Goal: Check status: Check status

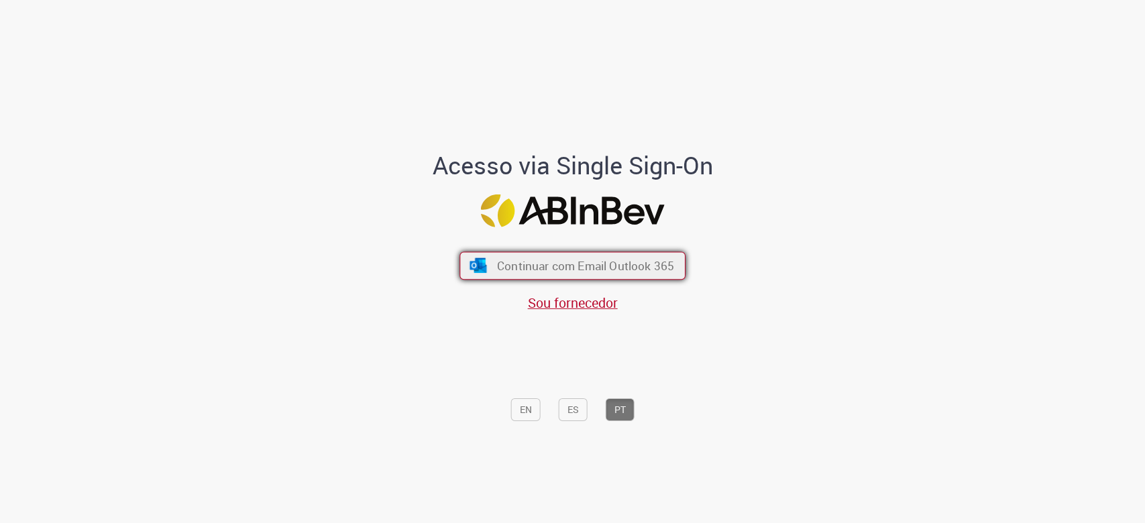
click at [538, 256] on button "Continuar com Email Outlook 365" at bounding box center [573, 266] width 226 height 28
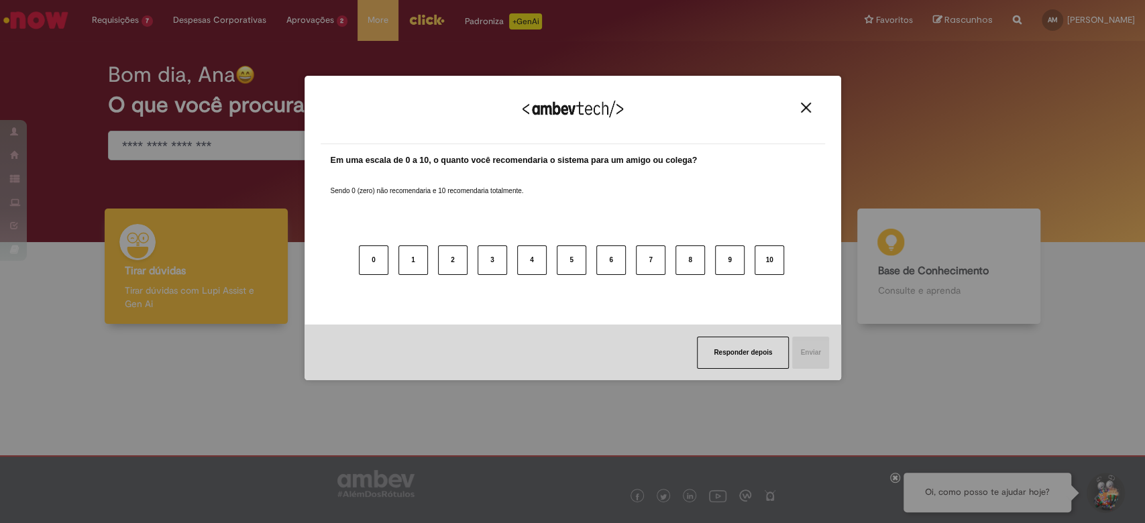
click at [805, 103] on img "Close" at bounding box center [806, 108] width 10 height 10
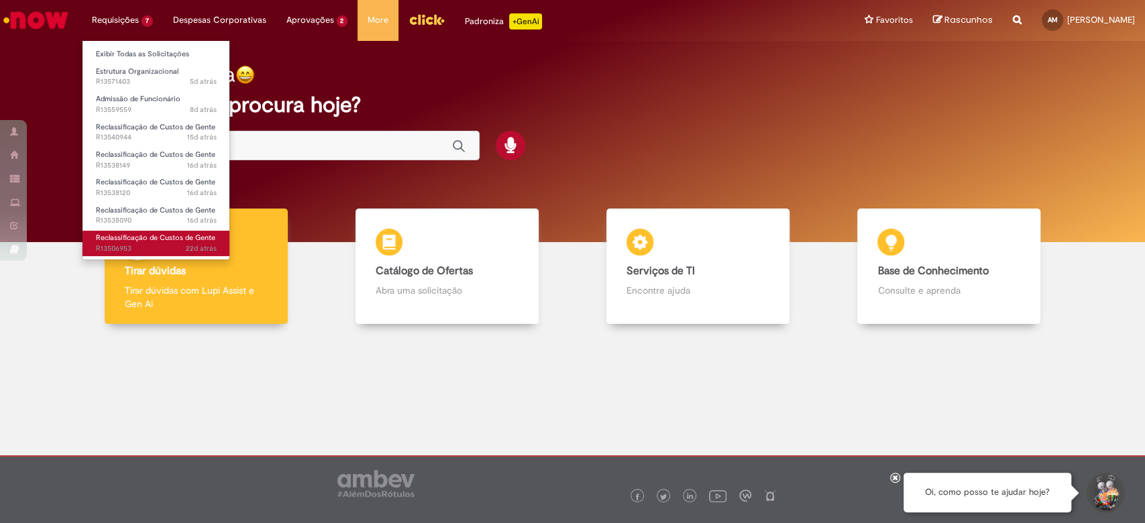
click at [163, 242] on link "Reclassificação de Custos de Gente 22d atrás 22 dias atrás R13506953" at bounding box center [157, 243] width 148 height 25
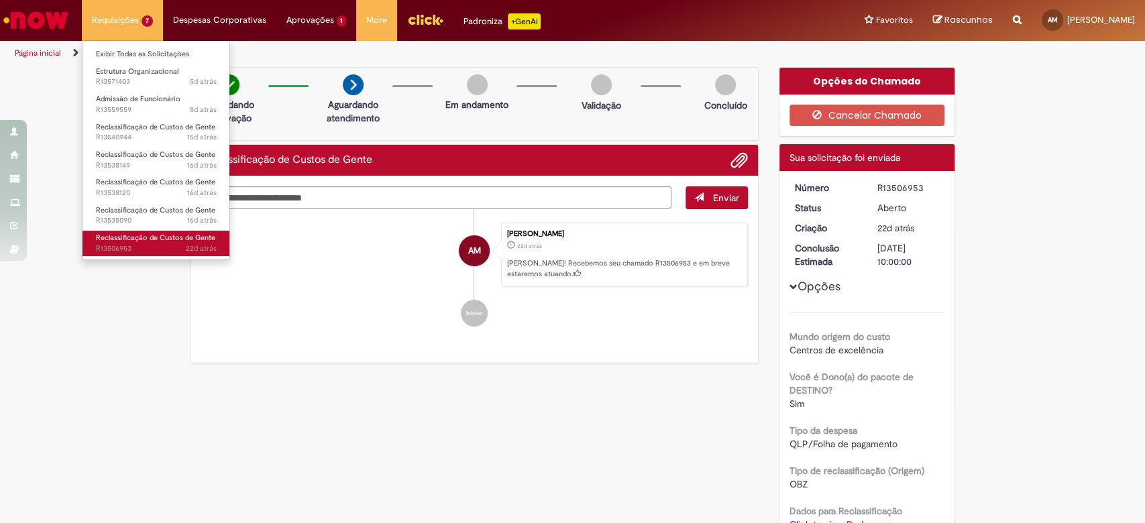
click at [174, 240] on span "Reclassificação de Custos de Gente" at bounding box center [155, 238] width 119 height 10
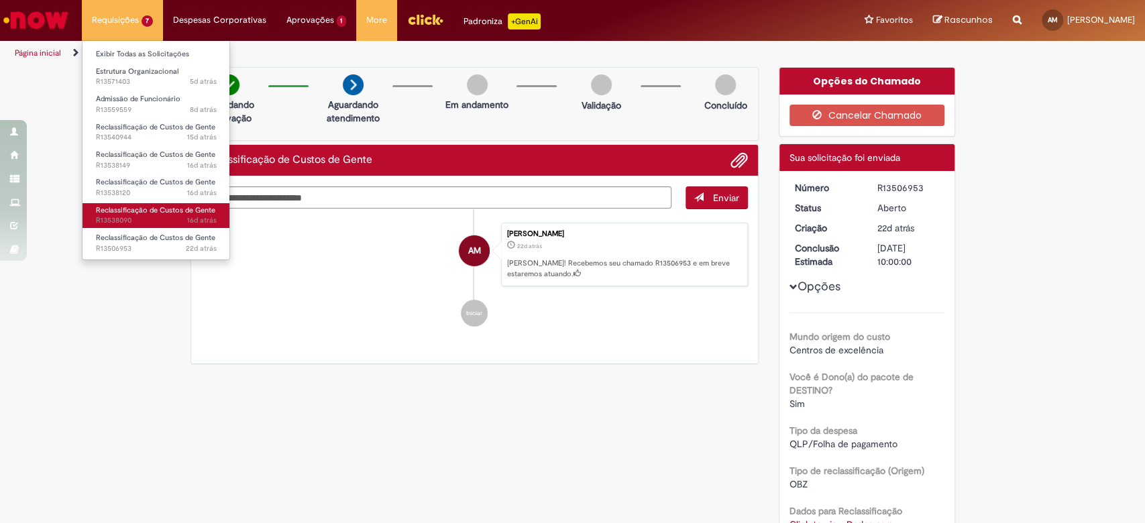
click at [185, 220] on span "16d atrás 16 dias atrás R13538090" at bounding box center [156, 220] width 121 height 11
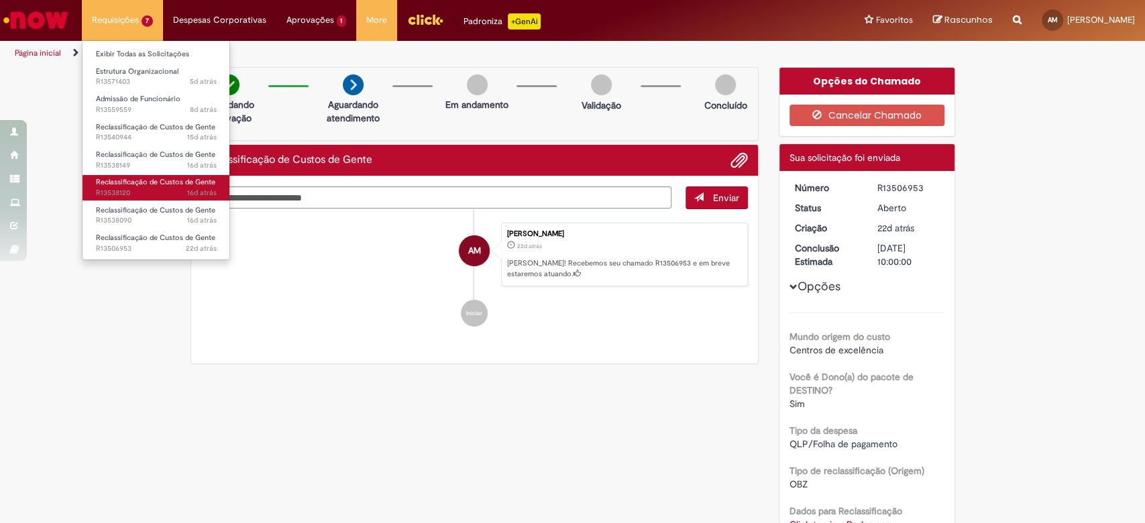
click at [185, 184] on span "Reclassificação de Custos de Gente" at bounding box center [155, 182] width 119 height 10
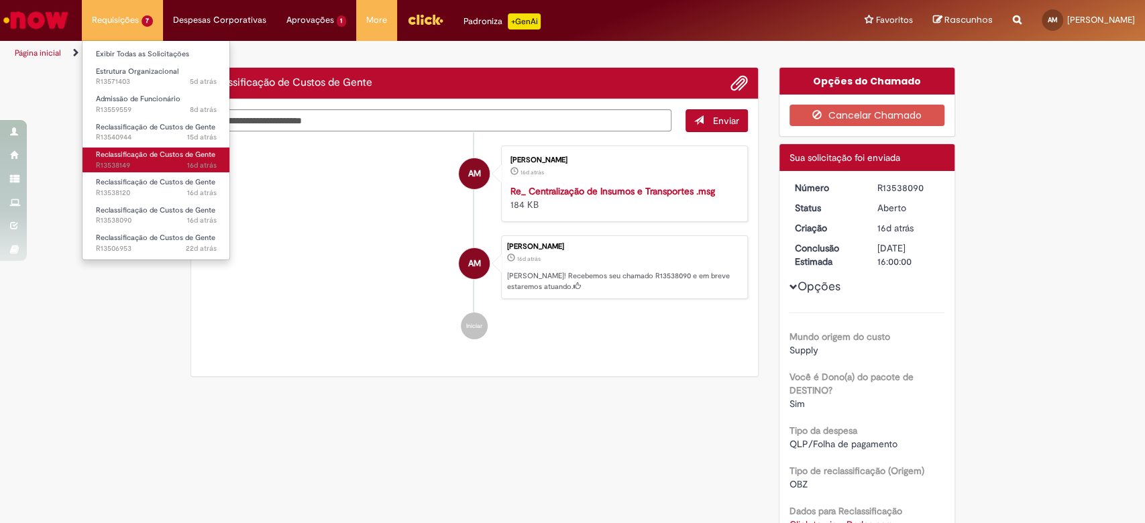
click at [194, 154] on span "Reclassificação de Custos de Gente" at bounding box center [155, 155] width 119 height 10
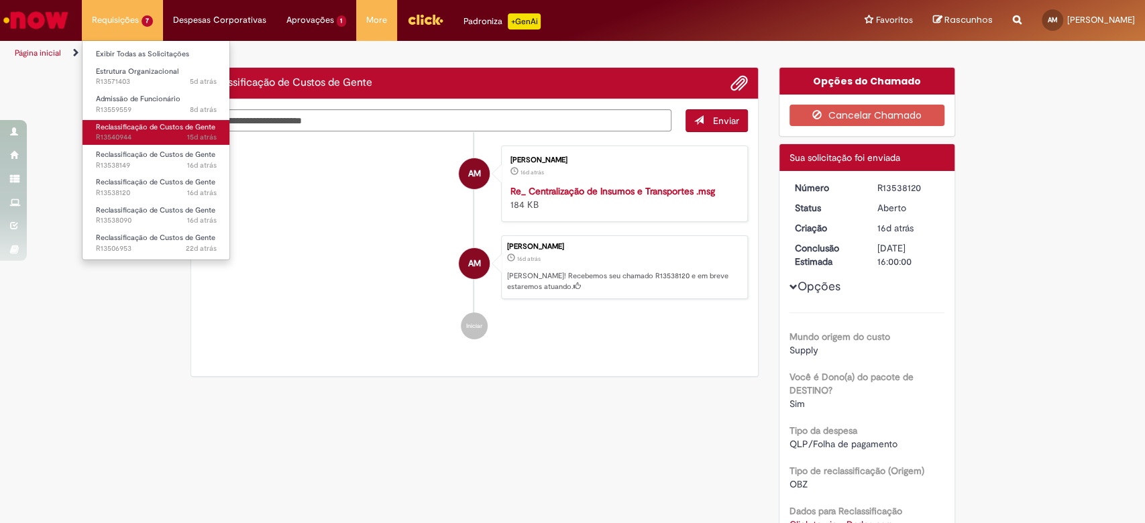
click at [200, 130] on span "Reclassificação de Custos de Gente" at bounding box center [155, 127] width 119 height 10
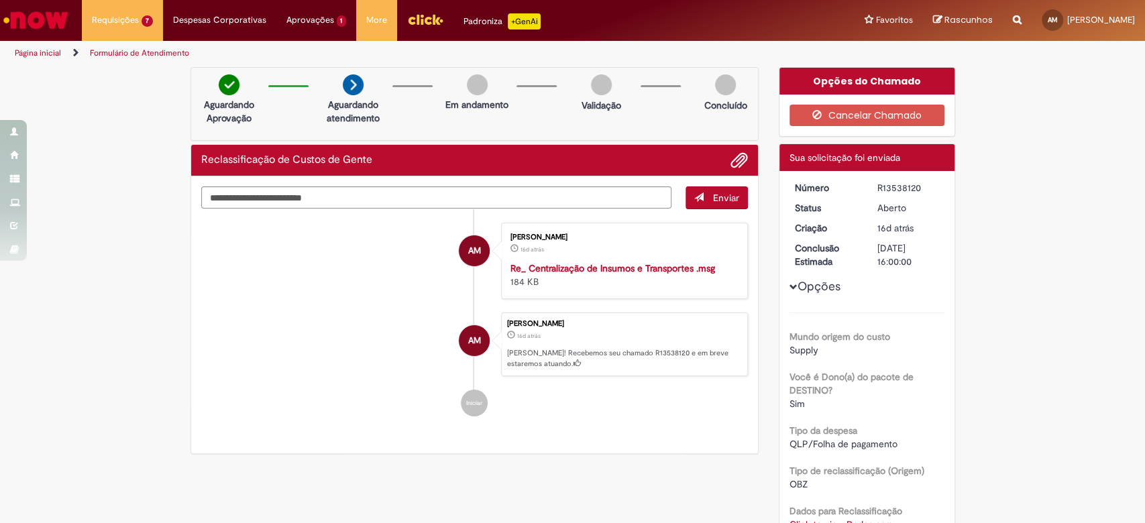
click at [340, 329] on li "AM [PERSON_NAME] 16d atrás 16 dias atrás [PERSON_NAME]! Recebemos seu chamado R…" at bounding box center [475, 345] width 548 height 64
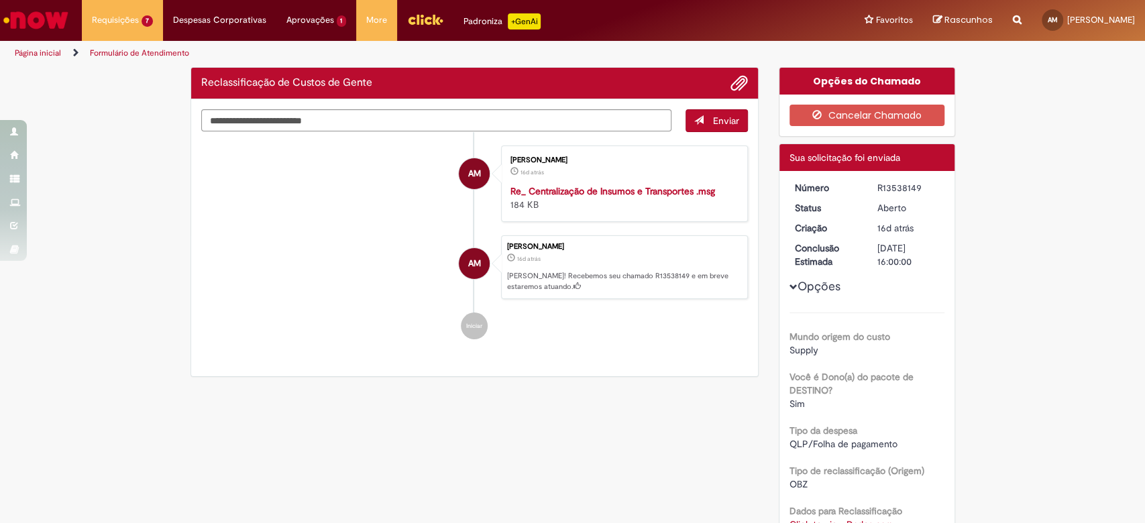
click at [340, 329] on li "Iniciar" at bounding box center [475, 326] width 548 height 27
